Goal: Transaction & Acquisition: Purchase product/service

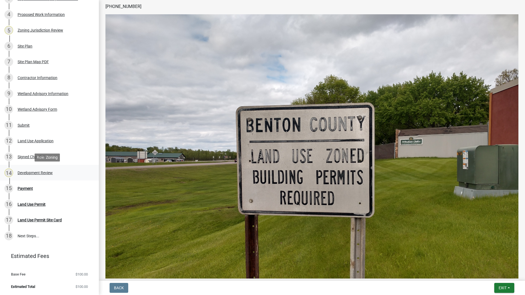
scroll to position [104, 0]
click at [18, 188] on div "Payment" at bounding box center [25, 189] width 15 height 4
click at [23, 188] on div "Payment" at bounding box center [25, 189] width 15 height 4
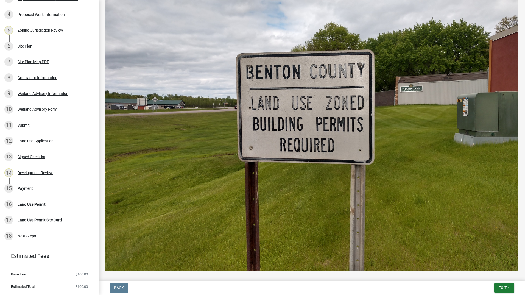
scroll to position [240, 0]
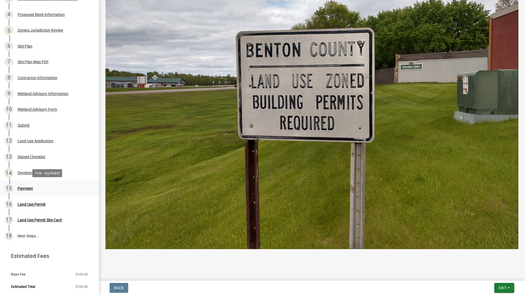
click at [26, 188] on div "Payment" at bounding box center [25, 189] width 15 height 4
click at [402, 285] on div "Back Exit Save Save & Exit" at bounding box center [312, 288] width 418 height 10
click at [158, 262] on main "Submitted Thank you for submitting your information. You may view the submitted…" at bounding box center [312, 139] width 426 height 279
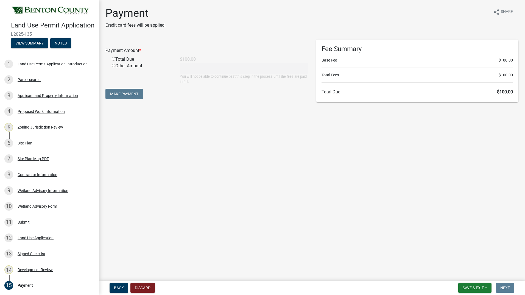
click at [112, 58] on input "radio" at bounding box center [114, 59] width 4 height 4
radio input "true"
type input "100"
click at [116, 95] on button "Make Payment" at bounding box center [124, 94] width 38 height 10
